Goal: Task Accomplishment & Management: Use online tool/utility

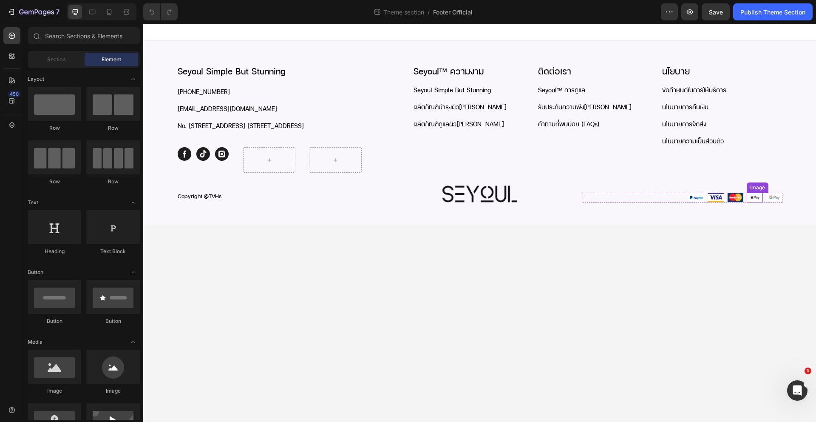
click at [740, 202] on img at bounding box center [735, 197] width 16 height 9
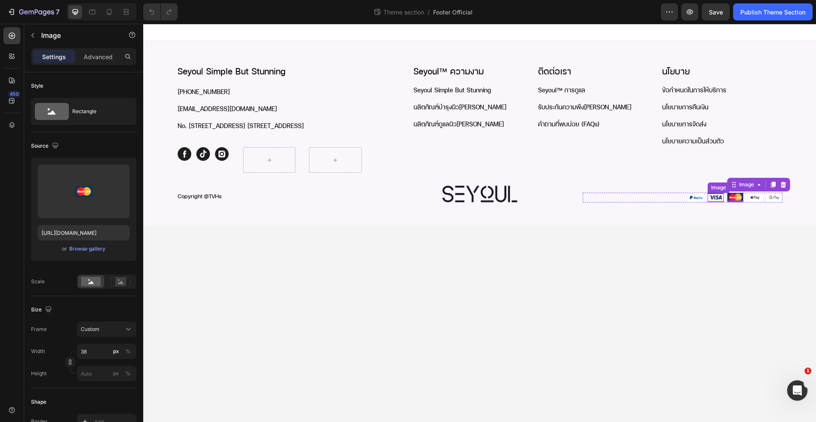
click at [723, 202] on img at bounding box center [716, 197] width 16 height 9
click at [699, 202] on img at bounding box center [696, 198] width 16 height 10
click at [723, 202] on img at bounding box center [716, 197] width 16 height 9
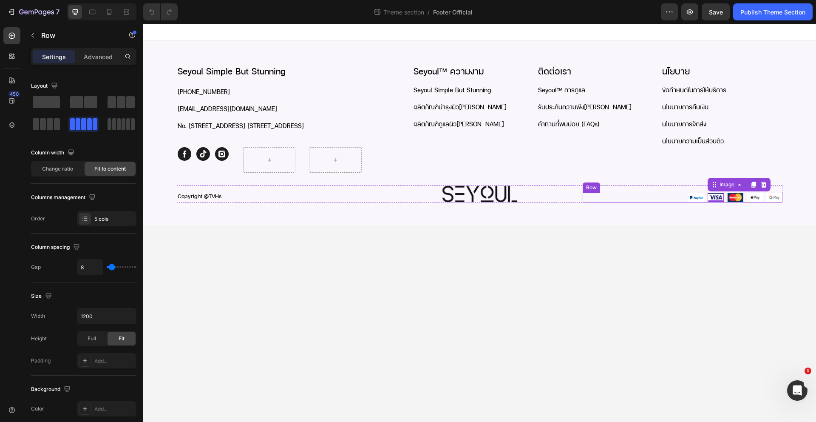
click at [672, 202] on div "Image Image 0 Image Image Image Row" at bounding box center [683, 198] width 200 height 10
click at [576, 240] on body "Seyoul Simple But Stunning Heading +66 62 719 7813 Text Block contact-th@seyoul…" at bounding box center [479, 223] width 673 height 398
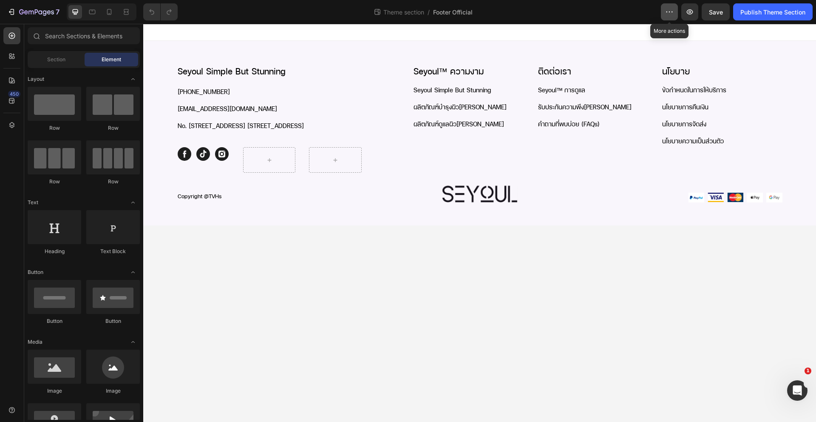
click at [669, 13] on icon "button" at bounding box center [669, 12] width 9 height 9
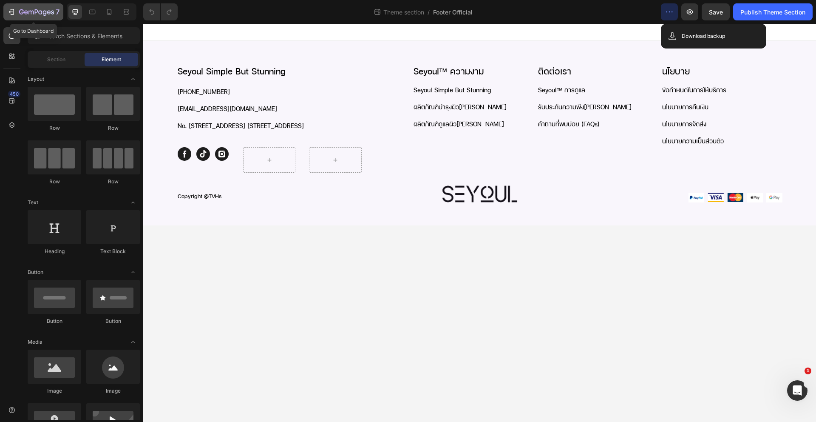
click at [43, 10] on icon "button" at bounding box center [36, 12] width 35 height 7
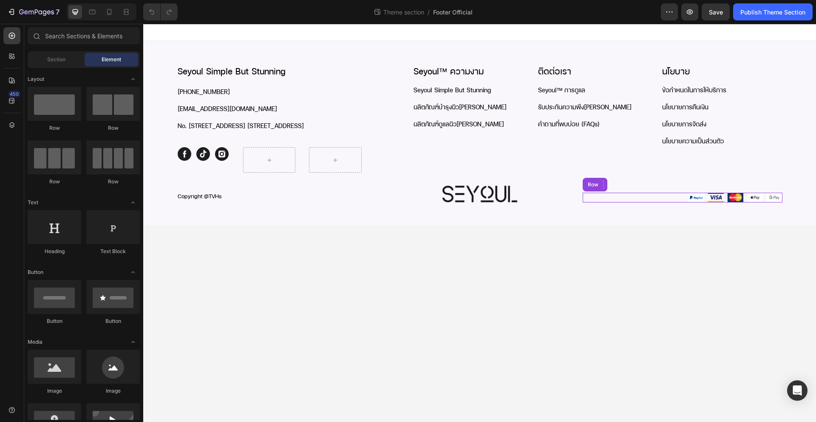
click at [608, 202] on div "Image Image Image Image Image Row" at bounding box center [683, 198] width 200 height 10
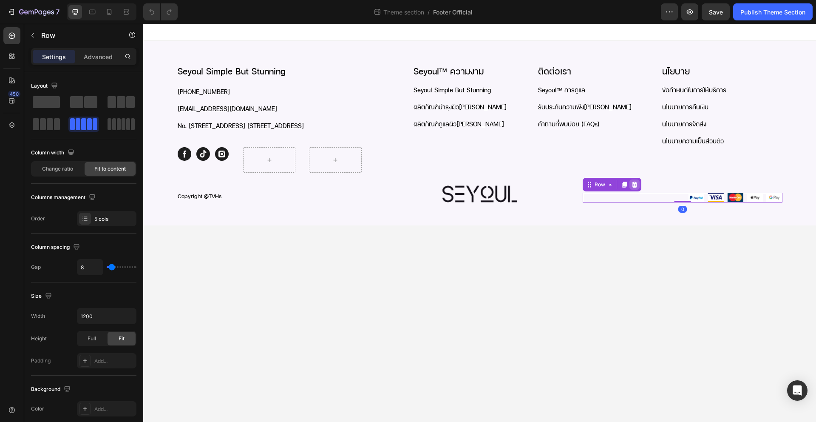
click at [636, 187] on icon at bounding box center [635, 184] width 6 height 6
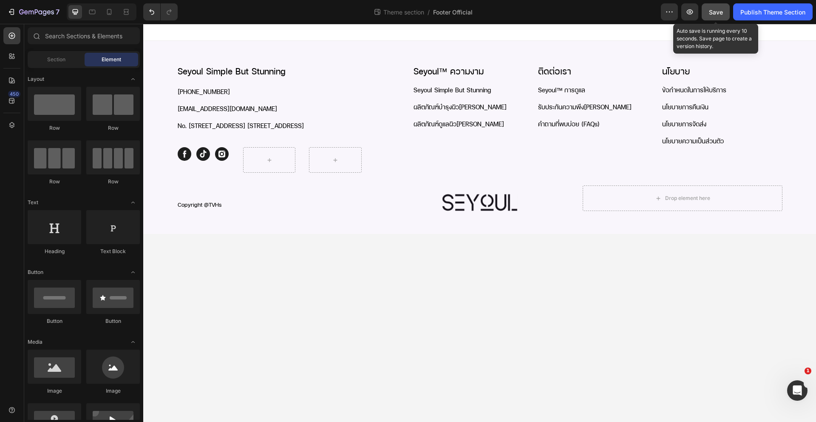
click at [709, 20] on button "Save" at bounding box center [716, 11] width 28 height 17
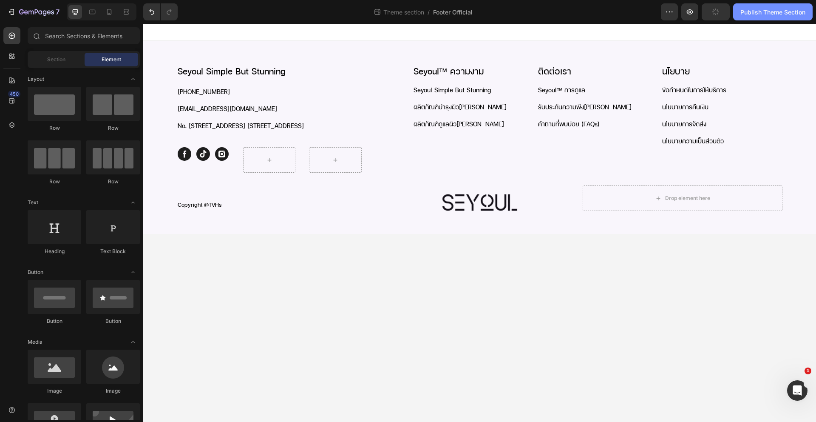
click at [760, 16] on button "Publish Theme Section" at bounding box center [772, 11] width 79 height 17
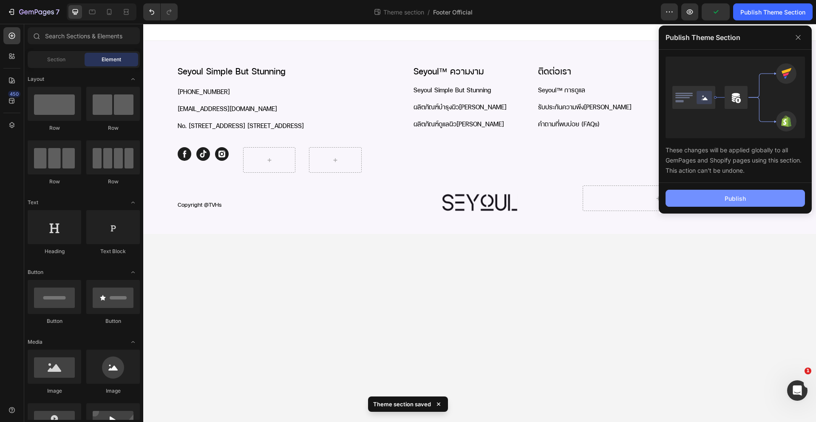
click at [735, 204] on button "Publish" at bounding box center [735, 198] width 139 height 17
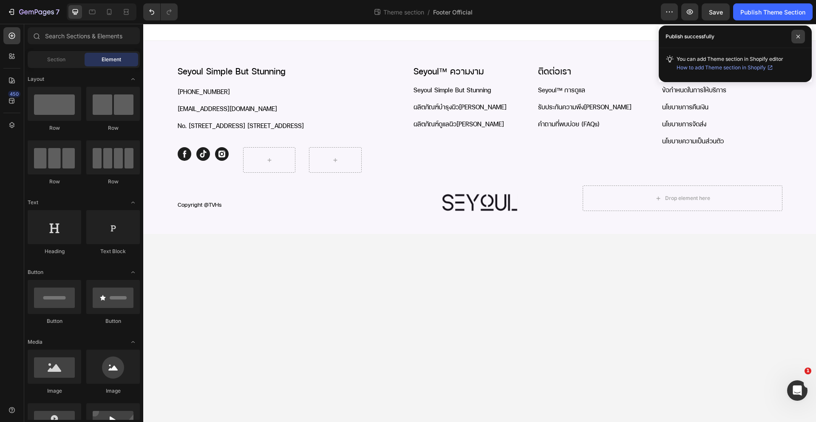
click at [799, 38] on icon at bounding box center [798, 36] width 4 height 4
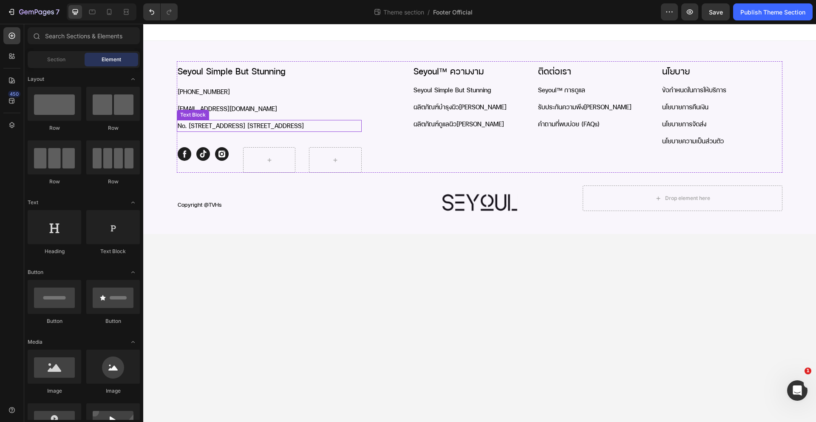
click at [210, 127] on p "No. [STREET_ADDRESS] [STREET_ADDRESS]" at bounding box center [269, 126] width 183 height 10
click at [298, 274] on body "Seyoul Simple But Stunning Heading [PHONE_NUMBER] Text Block [EMAIL_ADDRESS][DO…" at bounding box center [479, 223] width 673 height 398
click at [39, 17] on button "7" at bounding box center [33, 11] width 60 height 17
